Goal: Task Accomplishment & Management: Manage account settings

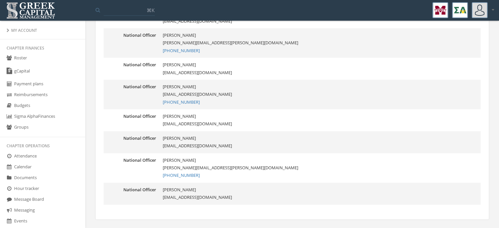
scroll to position [407, 0]
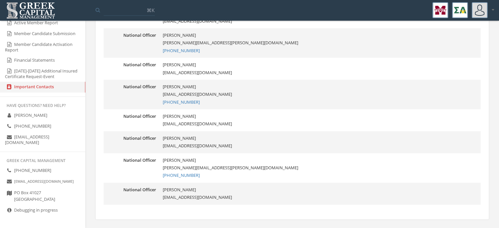
click at [33, 211] on link "Debugging in progress" at bounding box center [42, 210] width 85 height 11
click at [10, 211] on icon at bounding box center [9, 210] width 7 height 6
click at [26, 211] on link "Debugging in progress" at bounding box center [42, 210] width 85 height 11
click at [8, 210] on icon at bounding box center [9, 210] width 7 height 6
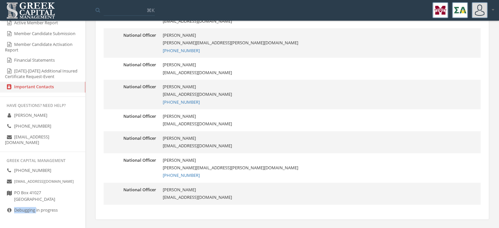
click at [8, 210] on icon at bounding box center [9, 210] width 7 height 6
click at [23, 209] on link "Debugging in progress" at bounding box center [42, 210] width 85 height 11
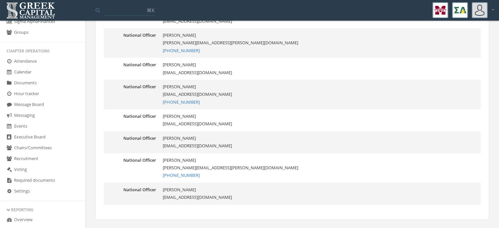
scroll to position [90, 0]
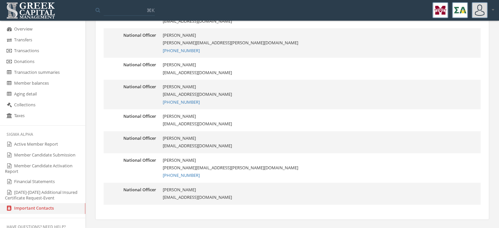
scroll to position [407, 0]
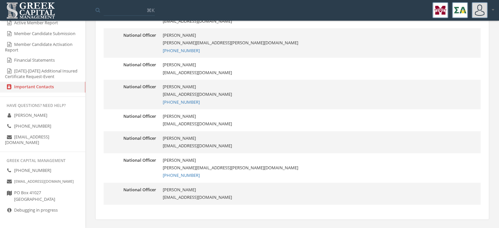
click at [11, 211] on icon at bounding box center [9, 210] width 7 height 6
click at [22, 210] on link "Debugging in progress" at bounding box center [42, 210] width 85 height 11
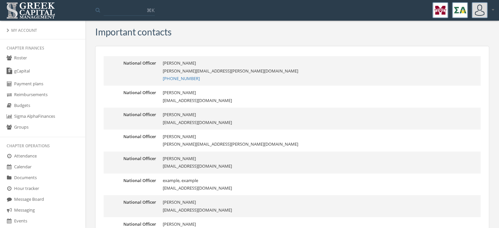
scroll to position [0, 0]
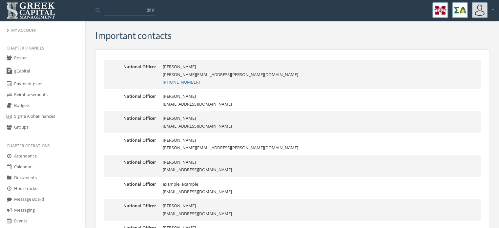
click at [33, 59] on link "Roster" at bounding box center [42, 58] width 85 height 11
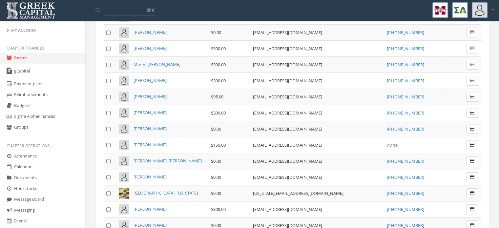
scroll to position [351, 0]
click at [140, 94] on span "Mosley, Molly" at bounding box center [150, 97] width 33 height 6
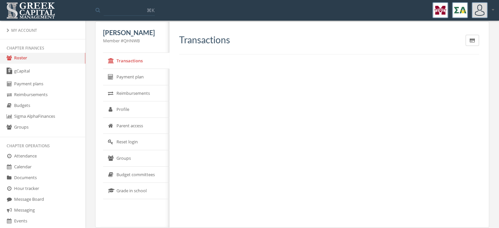
scroll to position [16, 0]
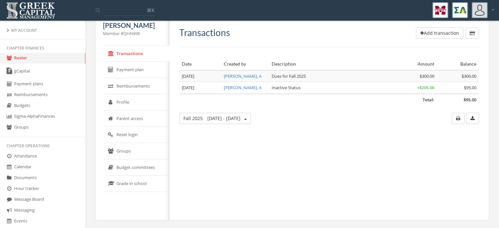
click at [239, 121] on button "Fall 2025 Jun 1 - Today" at bounding box center [215, 118] width 72 height 11
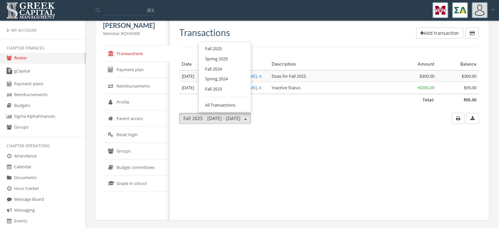
click at [239, 121] on button "Fall 2025 Jun 1 - Today" at bounding box center [215, 118] width 72 height 11
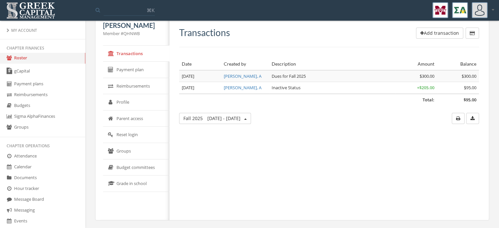
click at [118, 102] on link "Profile" at bounding box center [136, 102] width 66 height 16
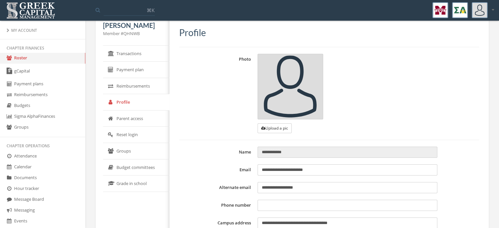
type input "**********"
